Goal: Transaction & Acquisition: Download file/media

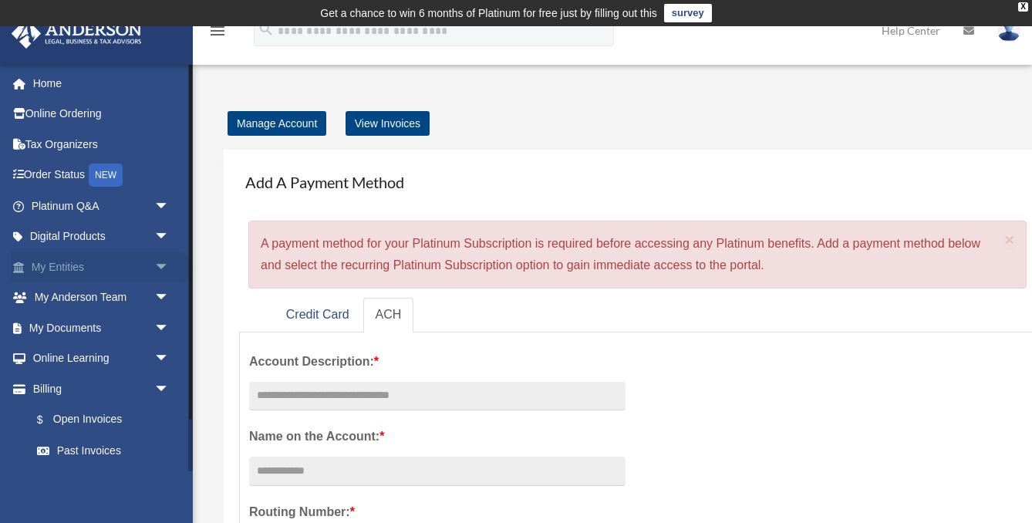
click at [83, 268] on link "My Entities arrow_drop_down" at bounding box center [102, 266] width 182 height 31
click at [89, 324] on link "My Documents arrow_drop_down" at bounding box center [102, 327] width 182 height 31
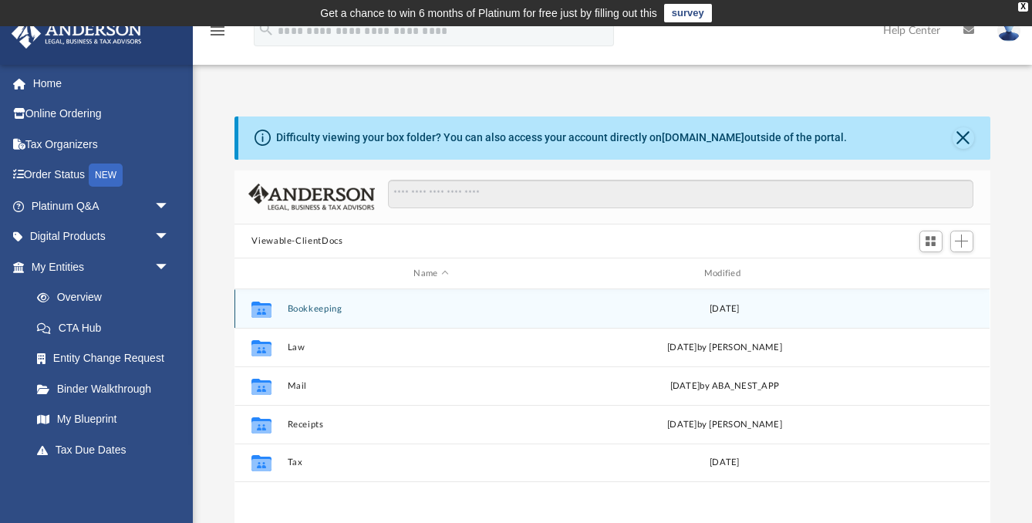
scroll to position [350, 755]
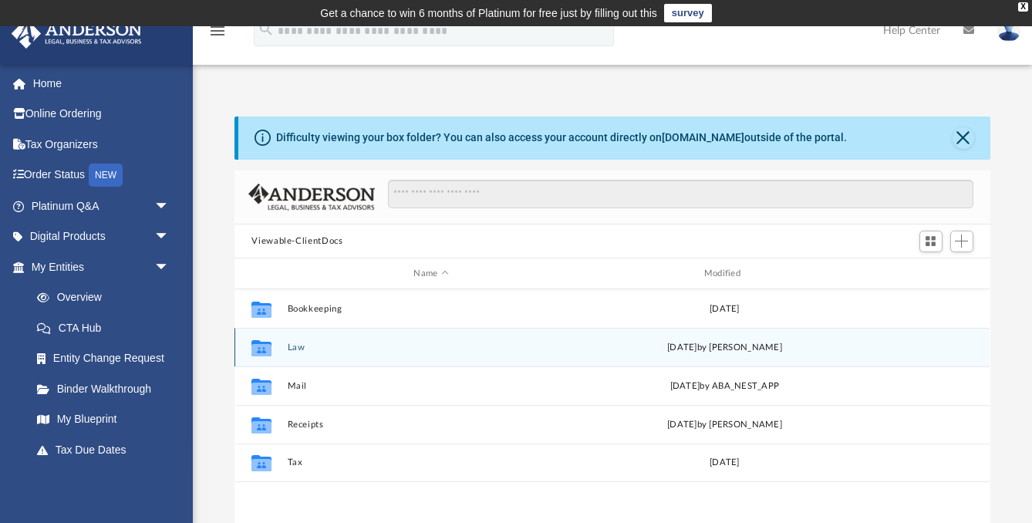
click at [338, 343] on button "Law" at bounding box center [431, 347] width 287 height 10
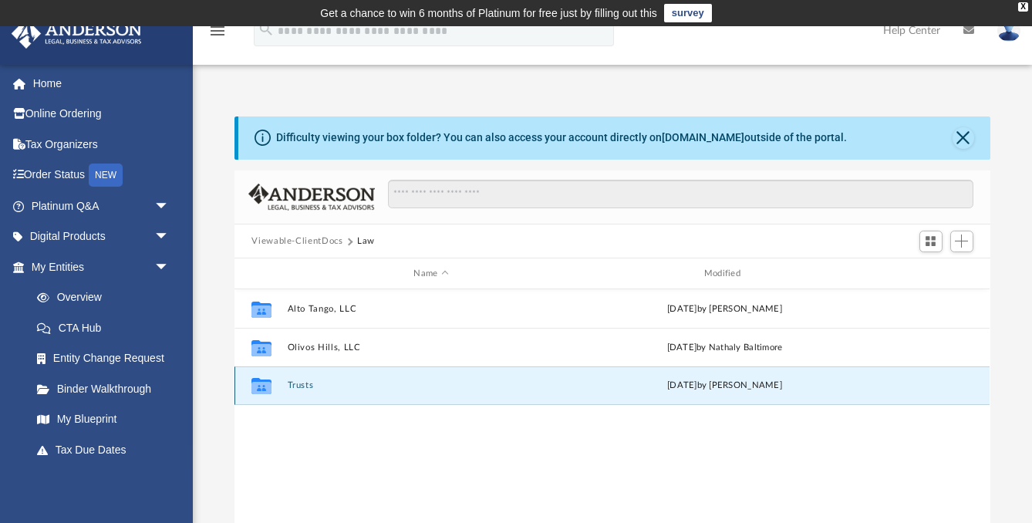
click at [314, 388] on button "Trusts" at bounding box center [431, 385] width 287 height 10
click at [314, 388] on button "Land Trusts" at bounding box center [431, 385] width 287 height 10
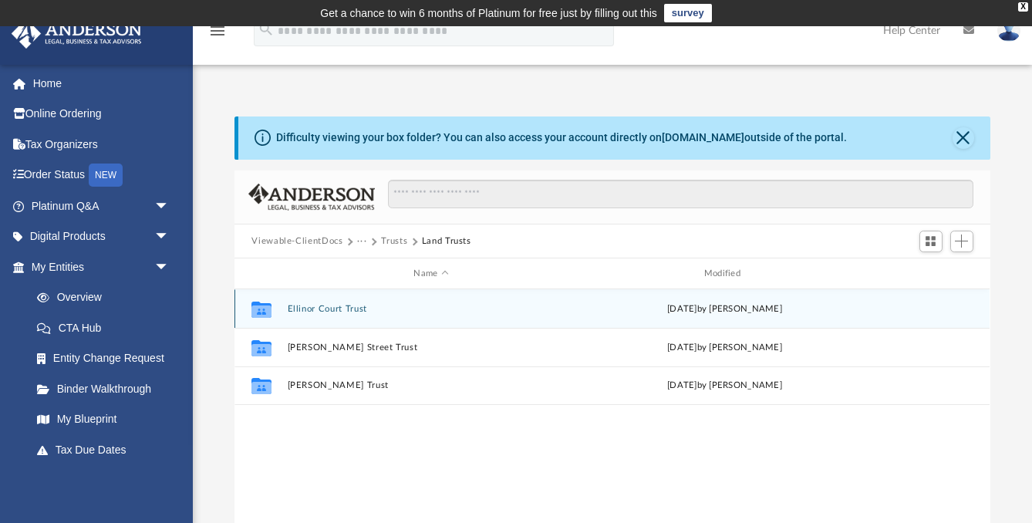
click at [341, 304] on button "Ellinor Court Trust" at bounding box center [431, 309] width 287 height 10
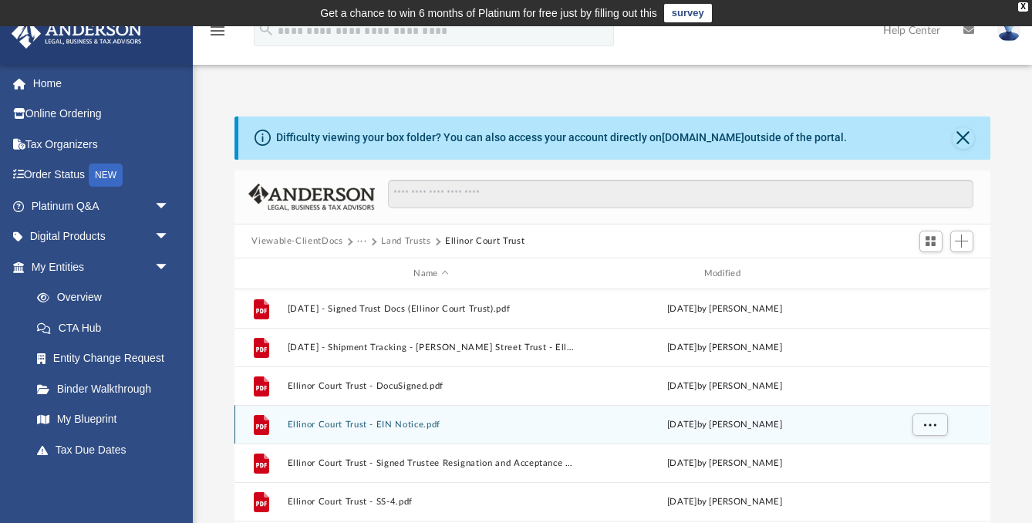
click at [395, 423] on button "Ellinor Court Trust - EIN Notice.pdf" at bounding box center [431, 424] width 287 height 10
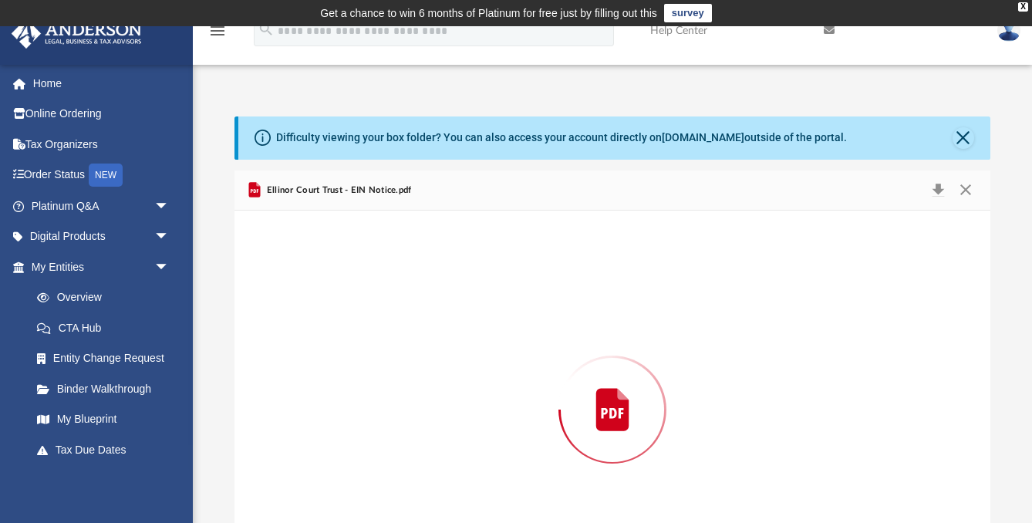
scroll to position [86, 0]
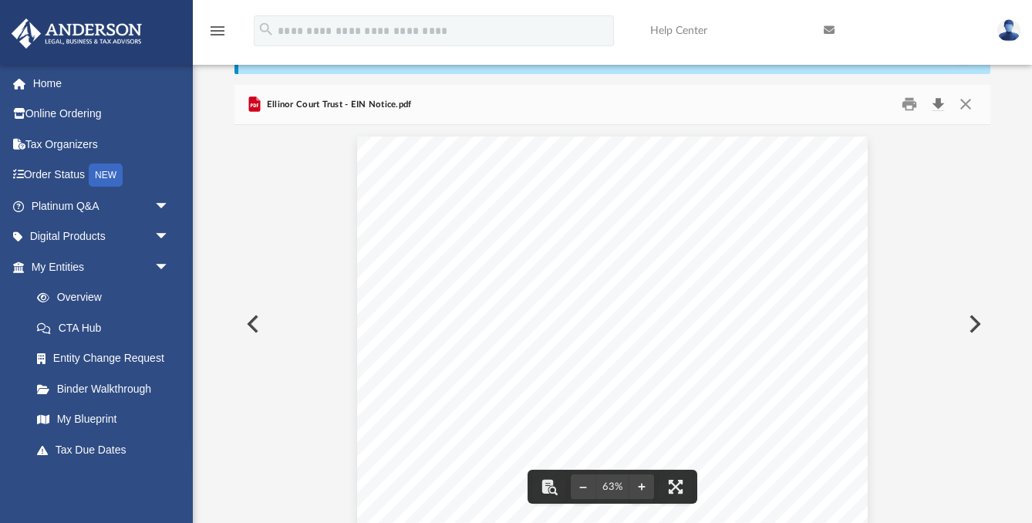
click at [940, 98] on button "Download" at bounding box center [938, 105] width 28 height 24
click at [252, 319] on button "Preview" at bounding box center [251, 323] width 34 height 43
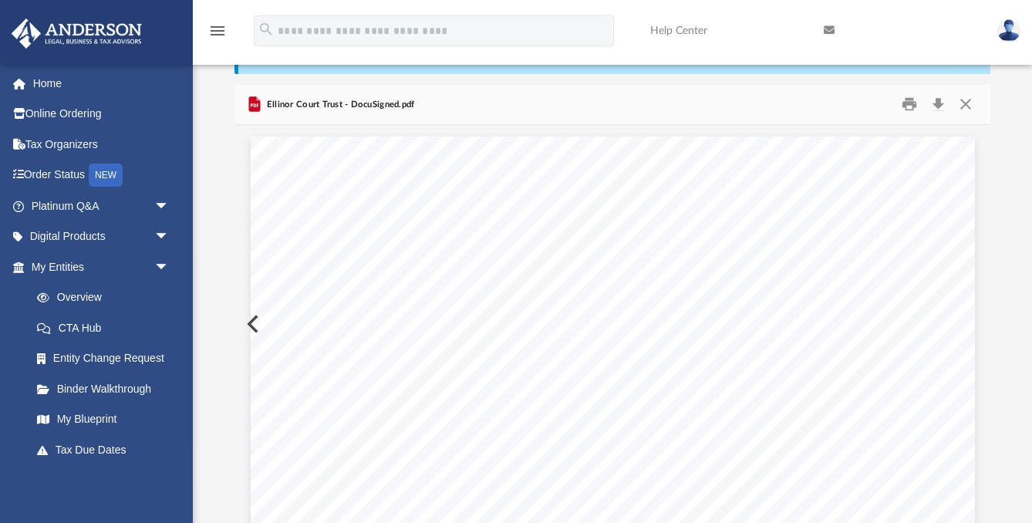
scroll to position [3844, 0]
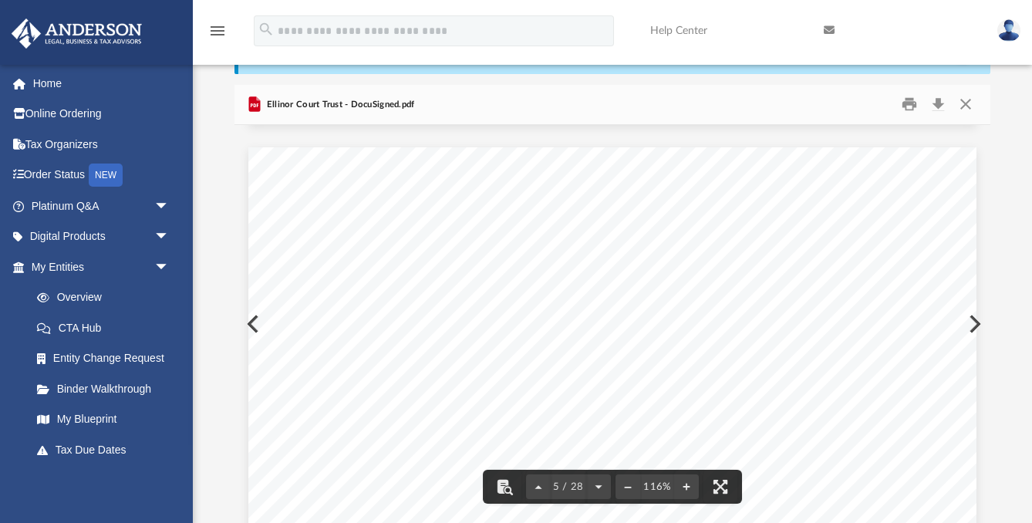
click at [246, 327] on button "Preview" at bounding box center [251, 323] width 34 height 43
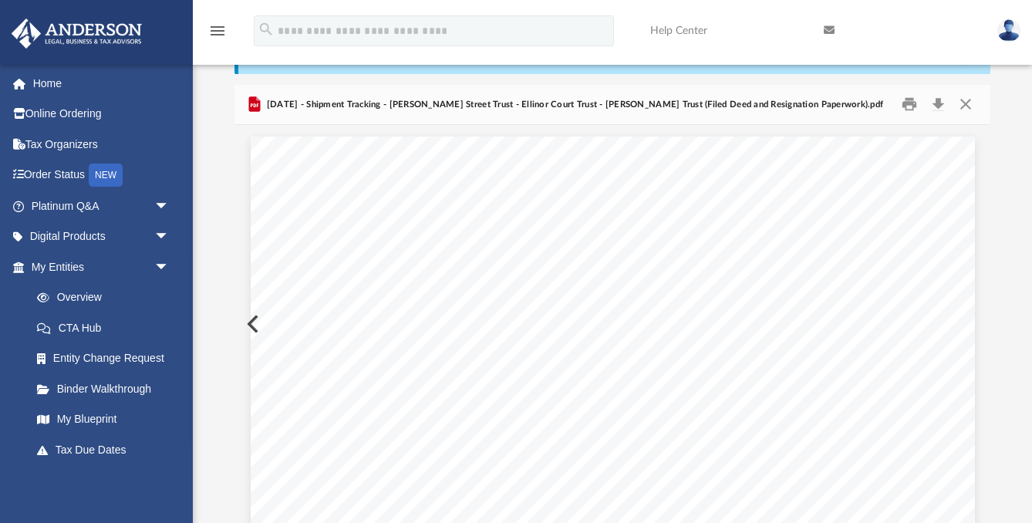
click at [246, 327] on button "Preview" at bounding box center [251, 323] width 34 height 43
